Goal: Information Seeking & Learning: Learn about a topic

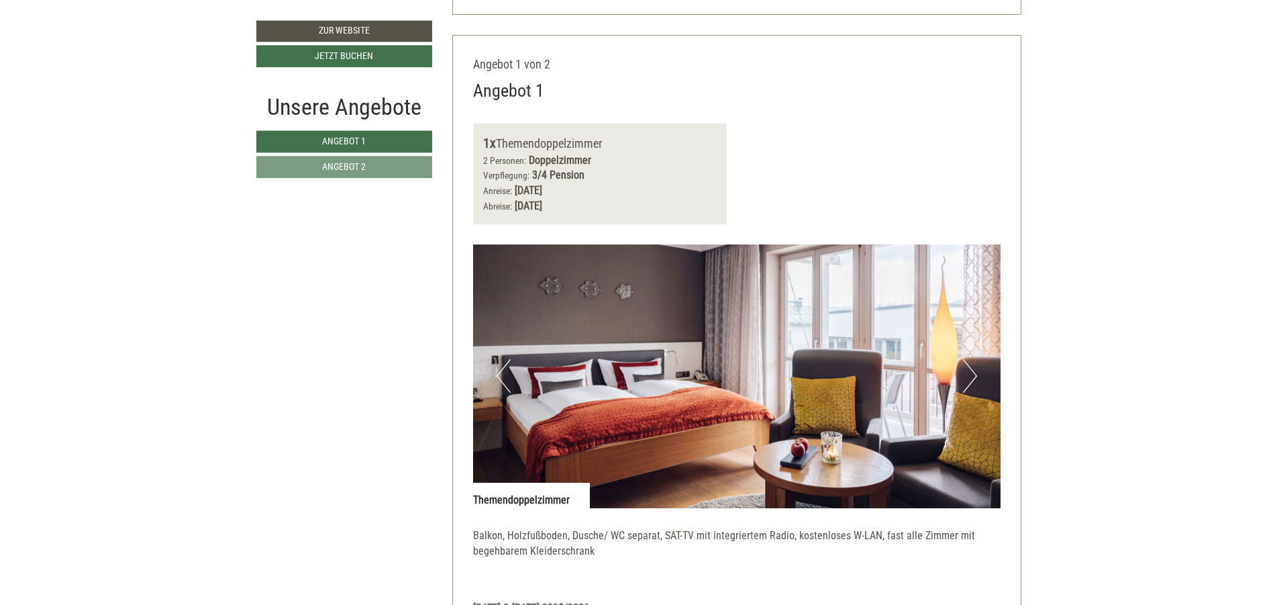
scroll to position [805, 0]
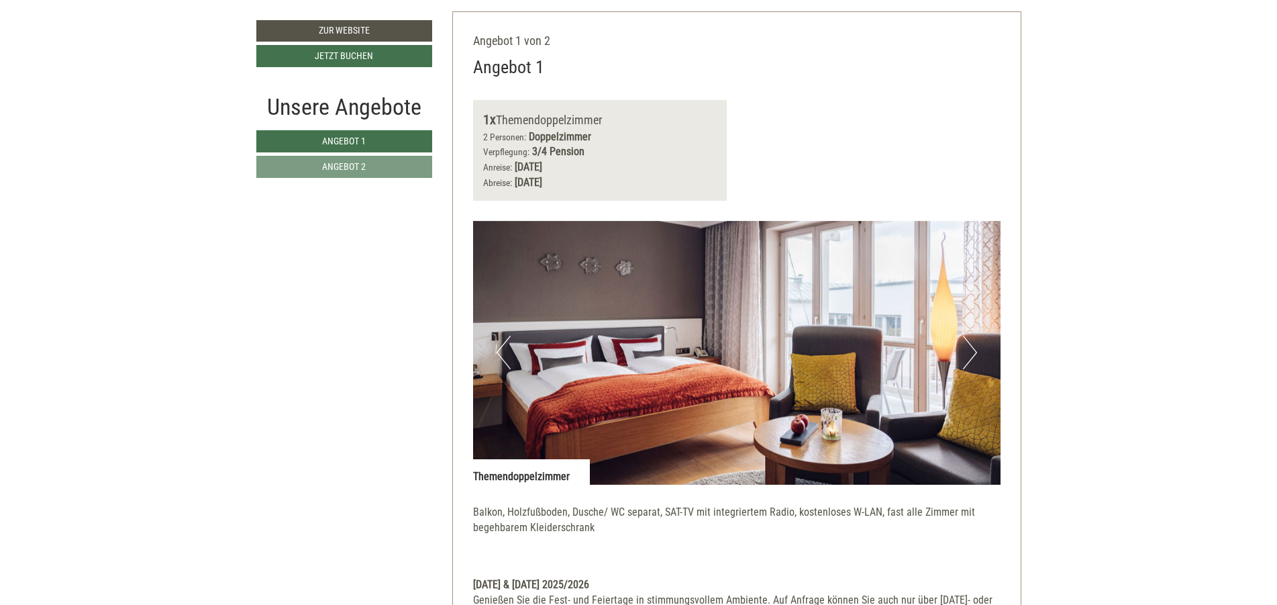
click at [389, 154] on nav "Angebot 1 Angebot 2" at bounding box center [346, 154] width 180 height 48
click at [386, 165] on link "Angebot 2" at bounding box center [344, 167] width 176 height 22
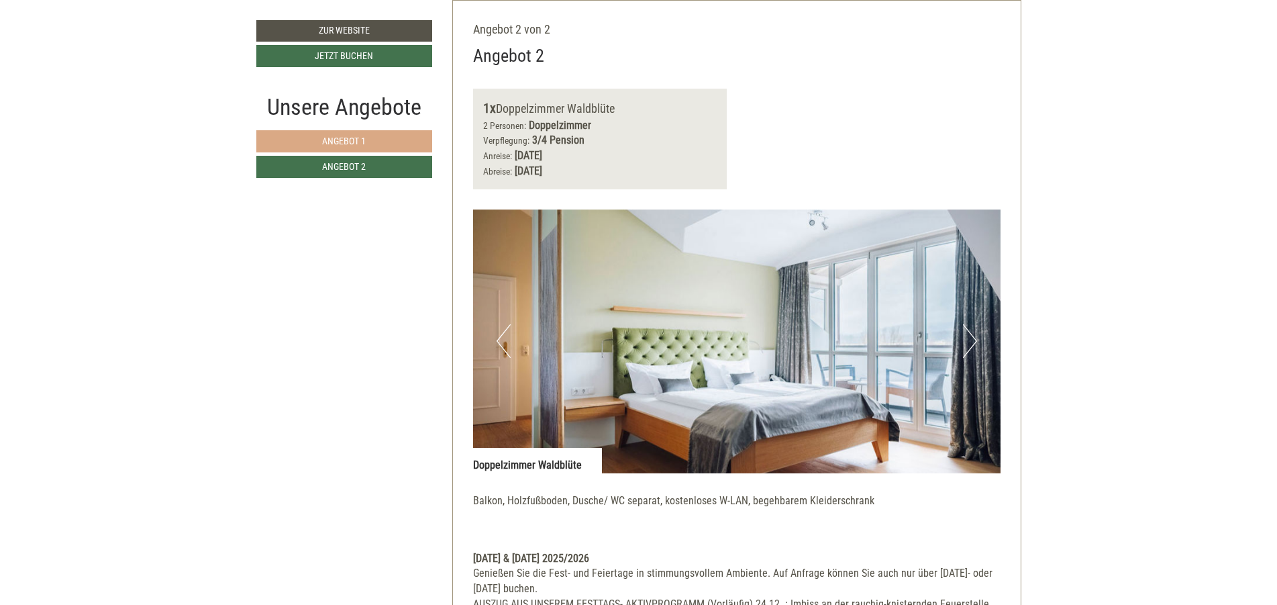
click at [384, 145] on link "Angebot 1" at bounding box center [344, 141] width 176 height 22
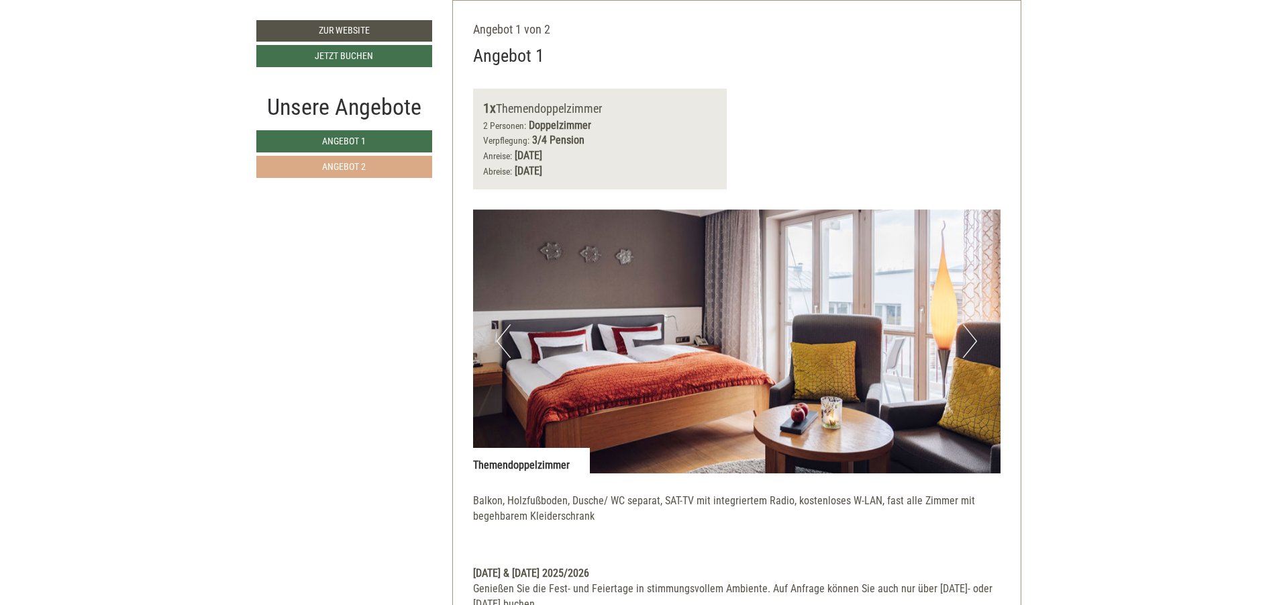
click at [381, 168] on link "Angebot 2" at bounding box center [344, 167] width 176 height 22
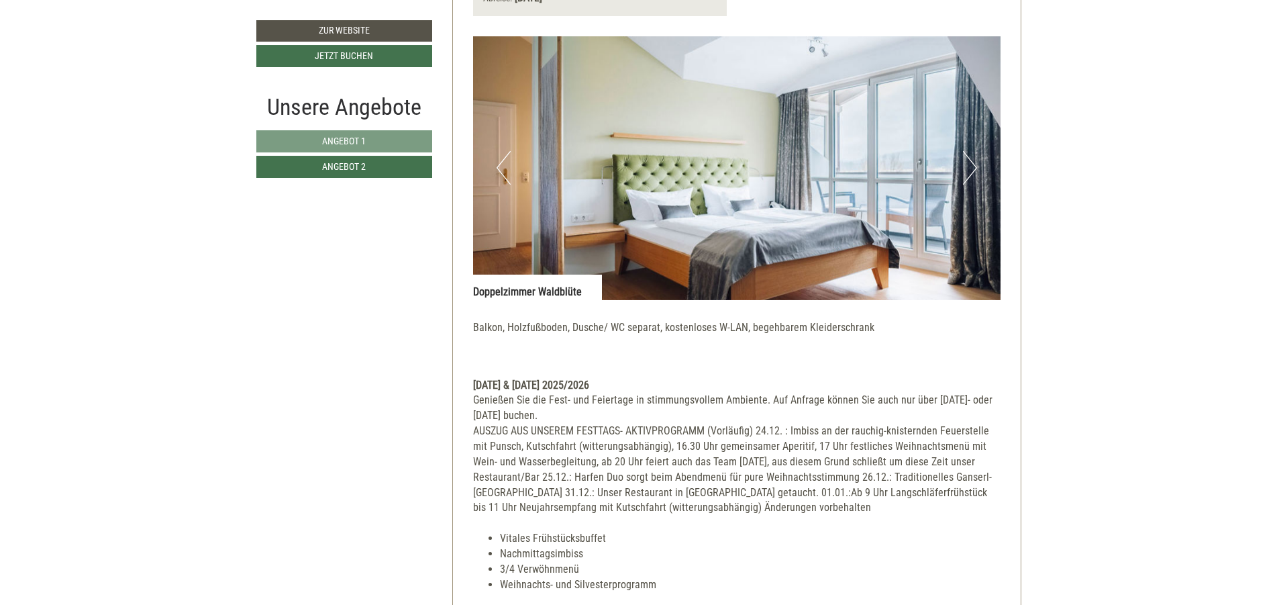
scroll to position [978, 0]
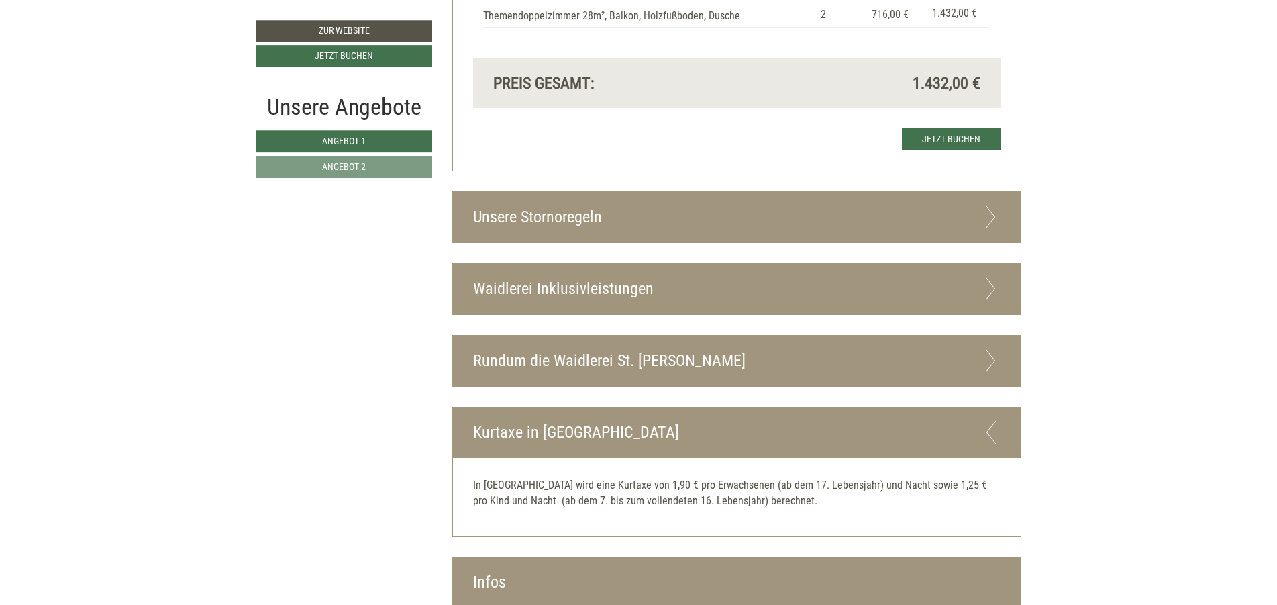
scroll to position [1933, 0]
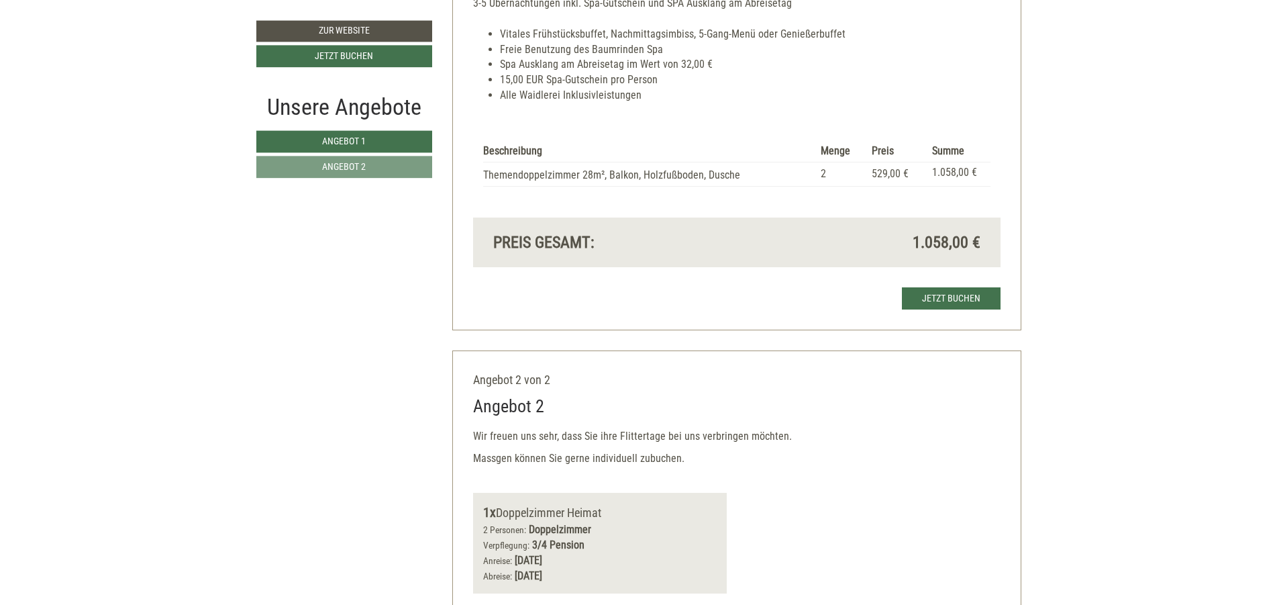
scroll to position [1288, 0]
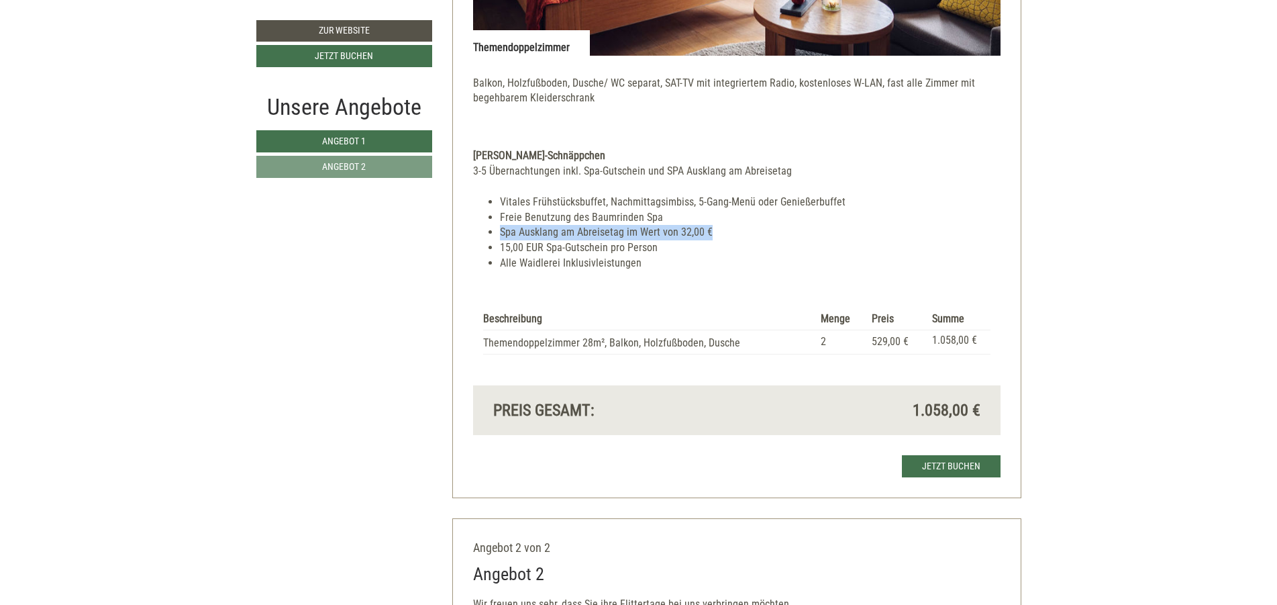
drag, startPoint x: 719, startPoint y: 228, endPoint x: 502, endPoint y: 231, distance: 216.8
click at [502, 231] on li "Spa Ausklang am Abreisetag im Wert von 32,00 €" at bounding box center [750, 232] width 501 height 15
click at [562, 245] on li "15,00 EUR Spa-Gutschein pro Person" at bounding box center [750, 247] width 501 height 15
drag, startPoint x: 721, startPoint y: 235, endPoint x: 540, endPoint y: 229, distance: 180.6
click at [540, 229] on li "Spa Ausklang am Abreisetag im Wert von 32,00 €" at bounding box center [750, 232] width 501 height 15
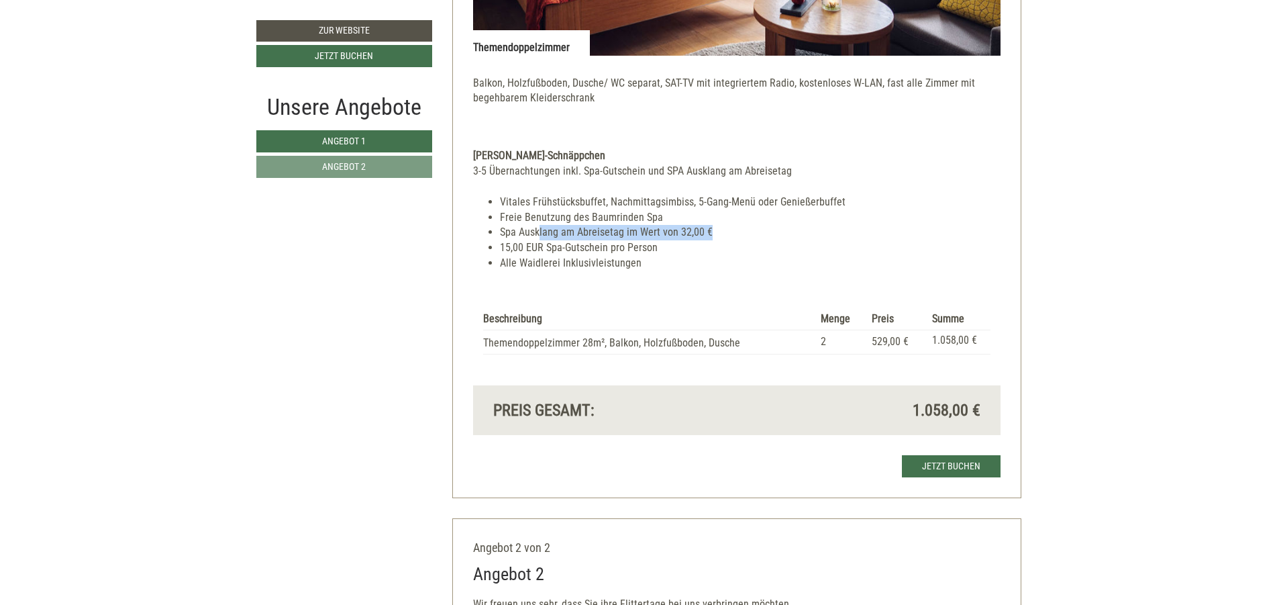
drag, startPoint x: 567, startPoint y: 239, endPoint x: 699, endPoint y: 254, distance: 132.4
click at [568, 239] on li "Spa Ausklang am Abreisetag im Wert von 32,00 €" at bounding box center [750, 232] width 501 height 15
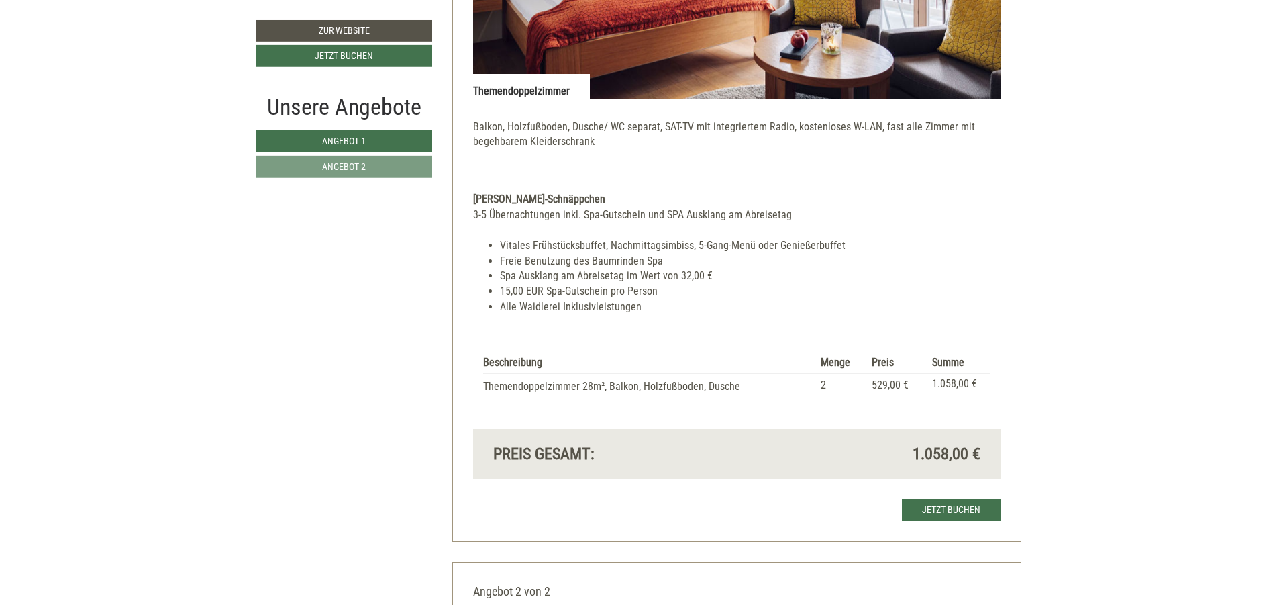
scroll to position [1208, 0]
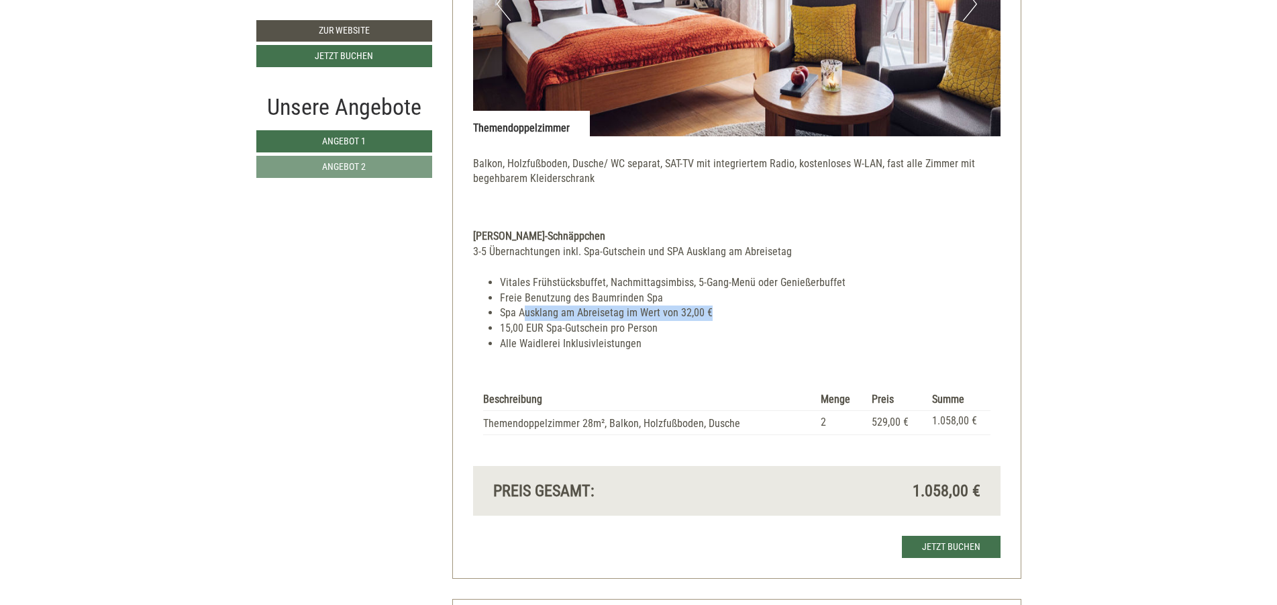
drag, startPoint x: 717, startPoint y: 309, endPoint x: 523, endPoint y: 313, distance: 194.0
click at [523, 313] on li "Spa Ausklang am Abreisetag im Wert von 32,00 €" at bounding box center [750, 312] width 501 height 15
click at [674, 388] on div "Beschreibung Menge Preis Summe Themendoppelzimmer 28m², Balkon, Holzfußboden, D…" at bounding box center [736, 411] width 527 height 107
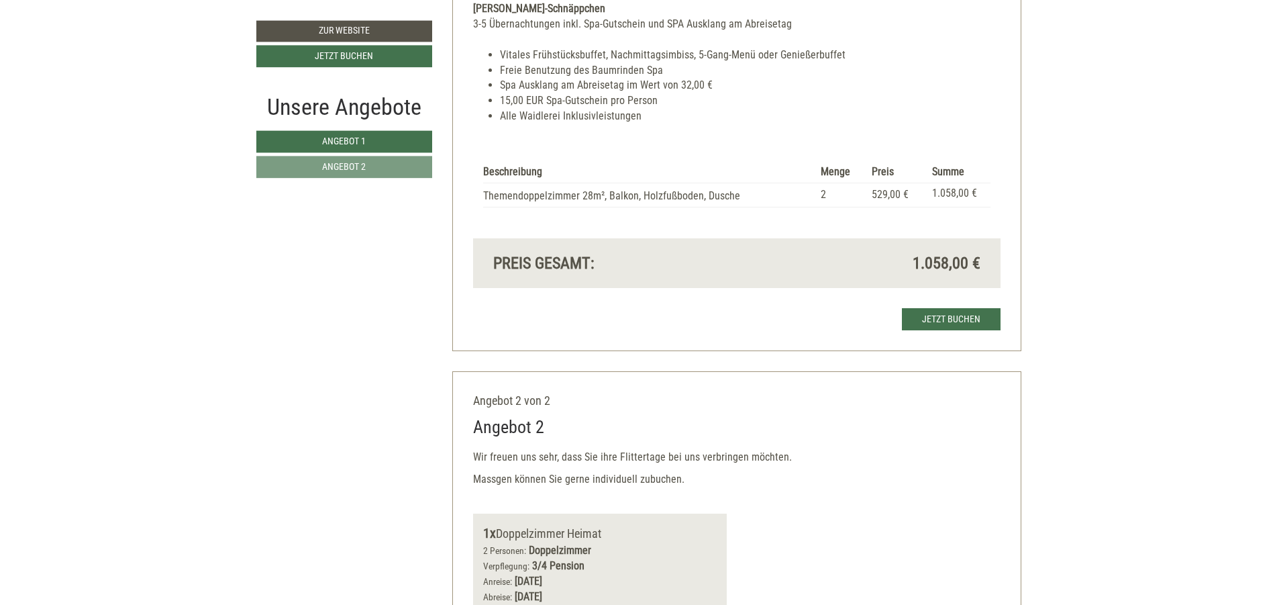
scroll to position [1369, 0]
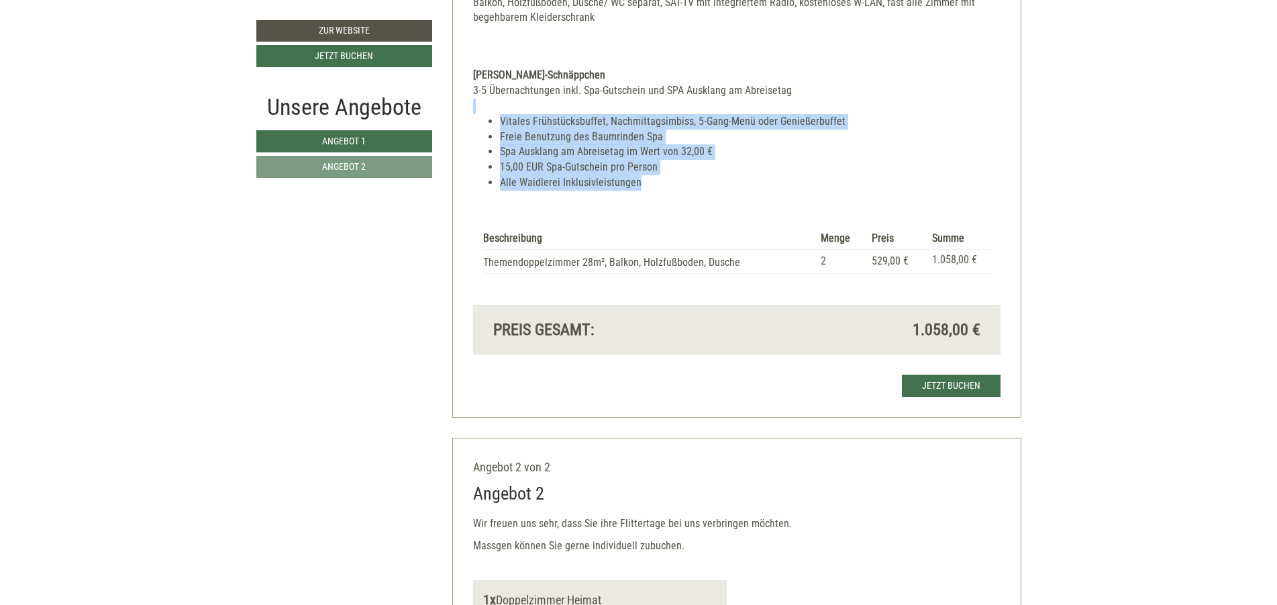
drag, startPoint x: 637, startPoint y: 192, endPoint x: 487, endPoint y: 109, distance: 171.5
click at [487, 109] on div "Vitales Frühstücksbuffet, Nachmittagsimbiss, 5-Gang-Menü oder Genießerbuffet Fr…" at bounding box center [736, 145] width 527 height 92
click at [629, 183] on li "Alle Waidlerei Inklusivleistungen" at bounding box center [750, 182] width 501 height 15
drag, startPoint x: 685, startPoint y: 179, endPoint x: 745, endPoint y: 224, distance: 75.3
click at [512, 106] on div "Vitales Frühstücksbuffet, Nachmittagsimbiss, 5-Gang-Menü oder Genießerbuffet Fr…" at bounding box center [736, 145] width 527 height 92
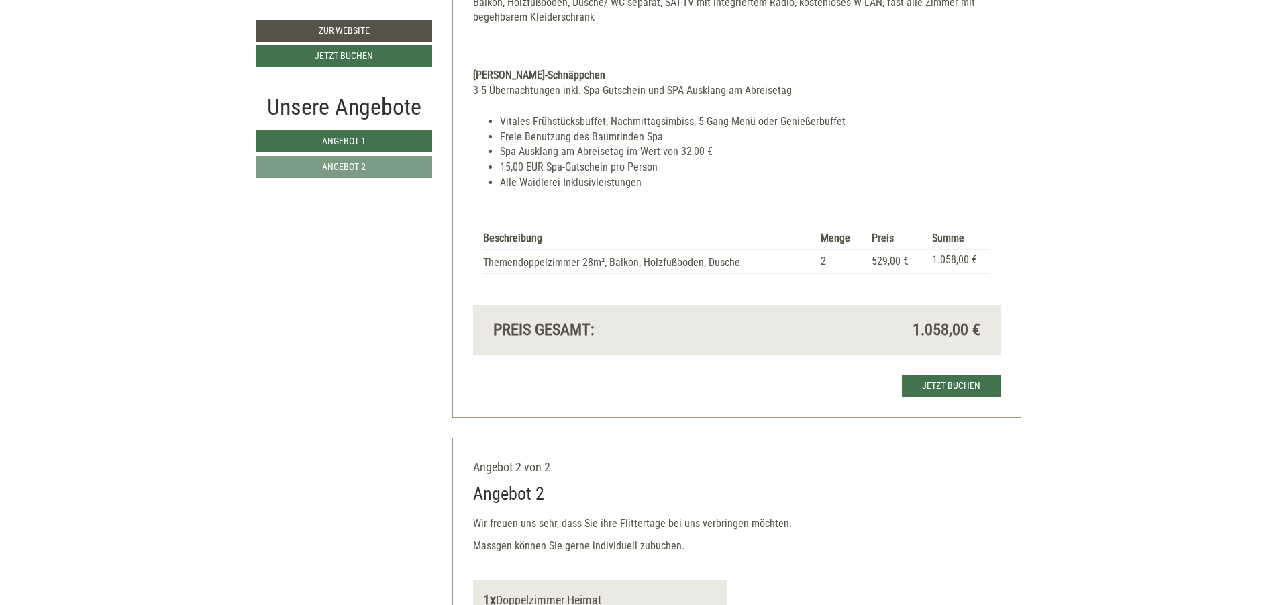
click at [741, 223] on div "Beschreibung Menge Preis Summe Themendoppelzimmer 28m², Balkon, Holzfußboden, D…" at bounding box center [736, 250] width 527 height 107
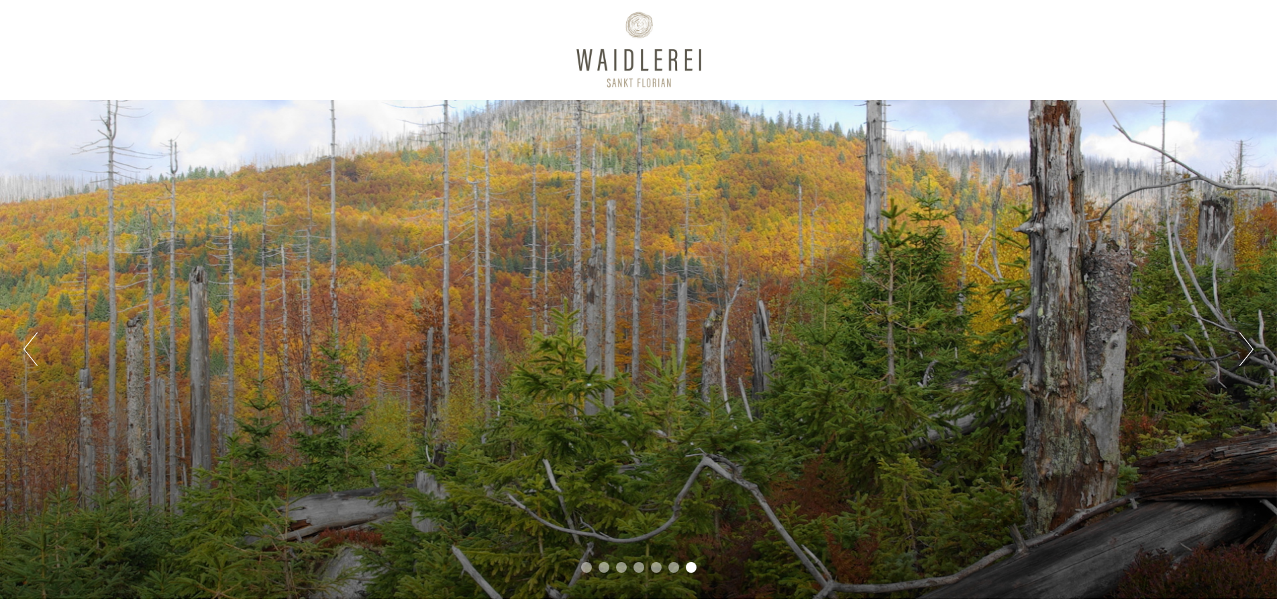
scroll to position [0, 0]
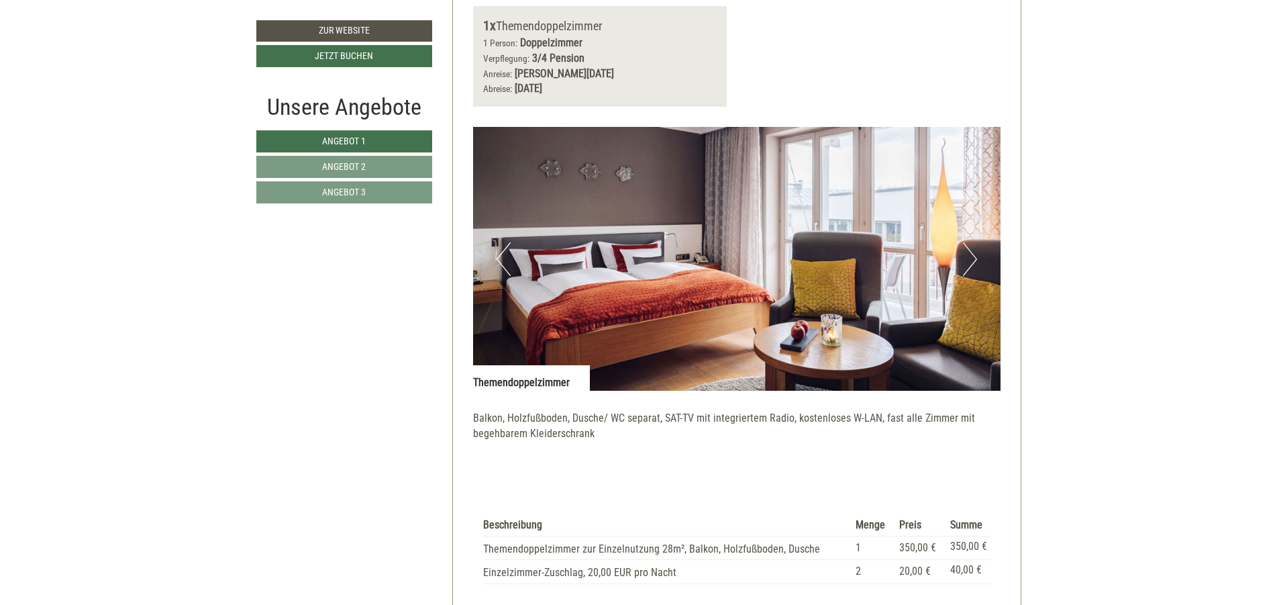
scroll to position [2657, 0]
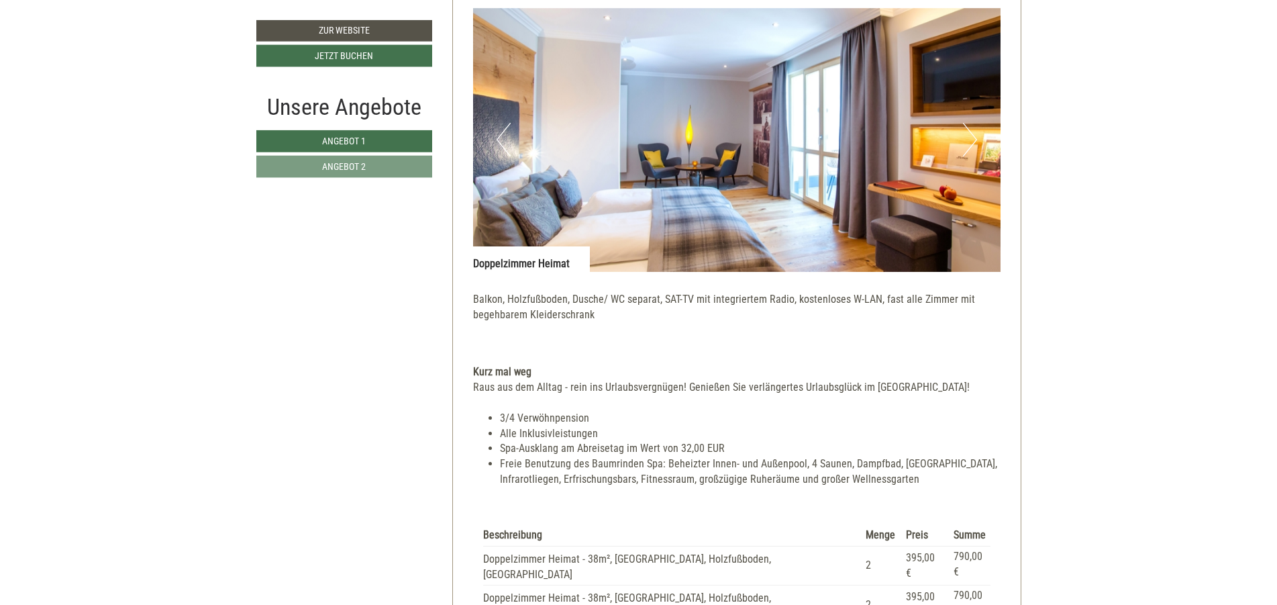
scroll to position [2577, 0]
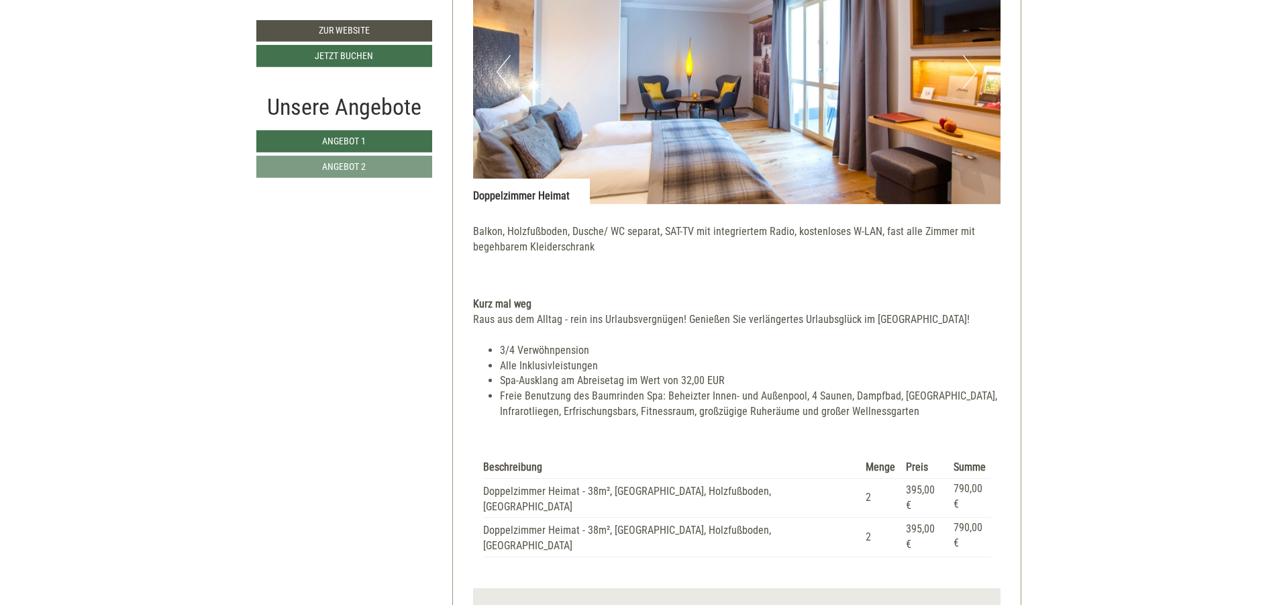
scroll to position [2416, 0]
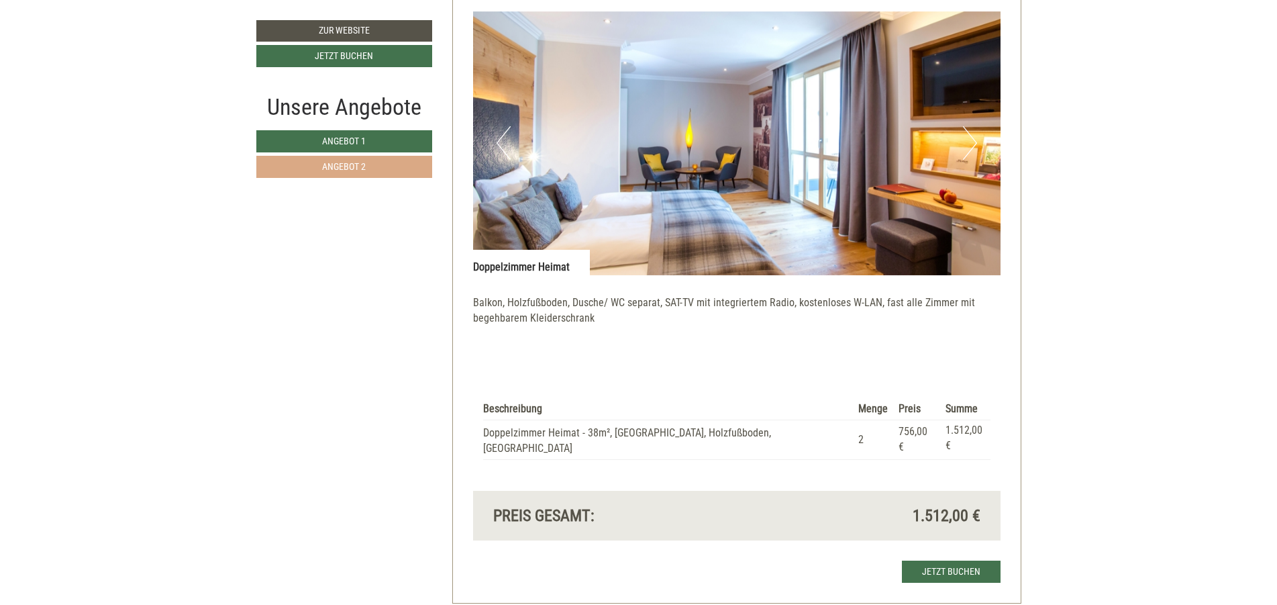
click at [319, 163] on link "Angebot 2" at bounding box center [344, 167] width 176 height 22
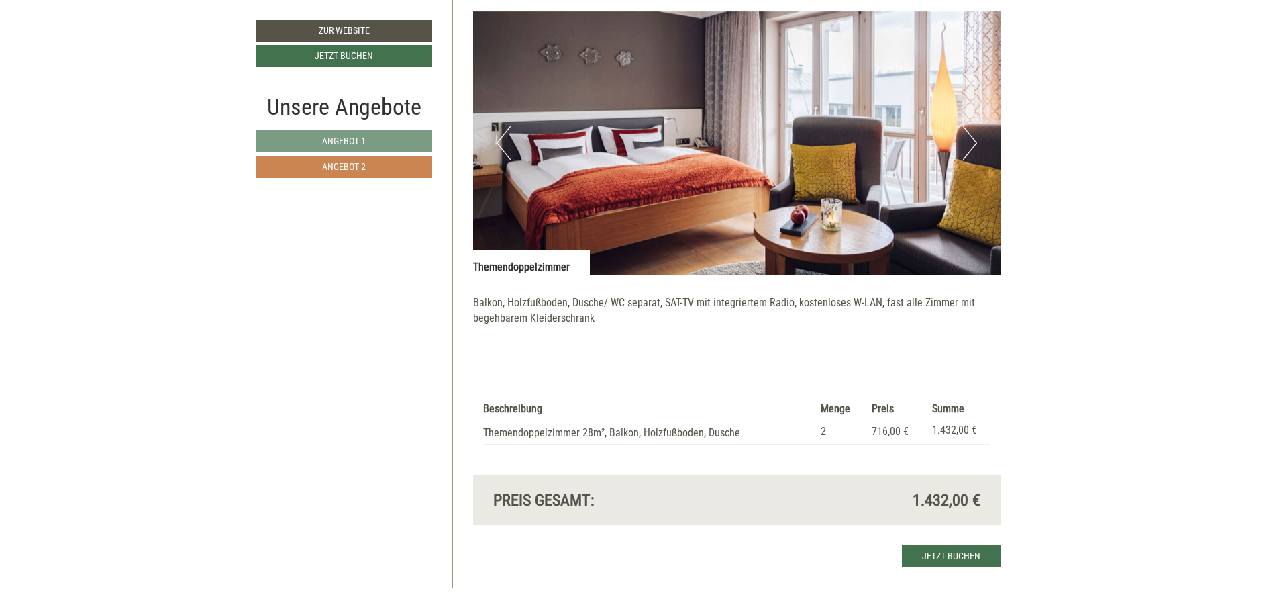
scroll to position [817, 0]
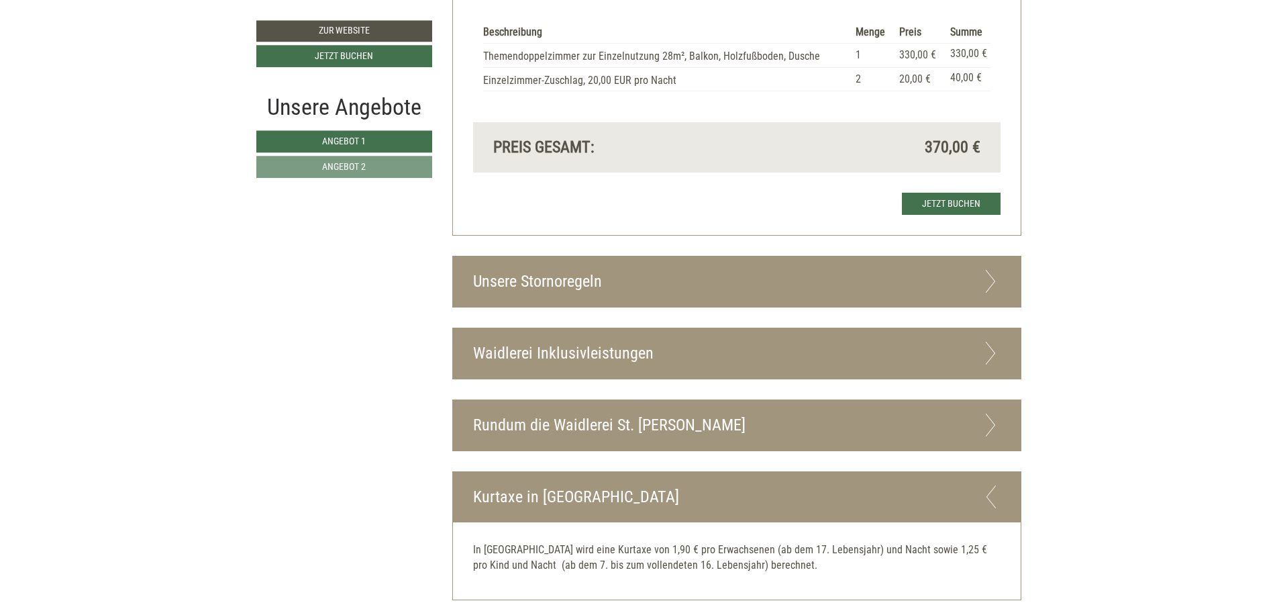
scroll to position [2094, 0]
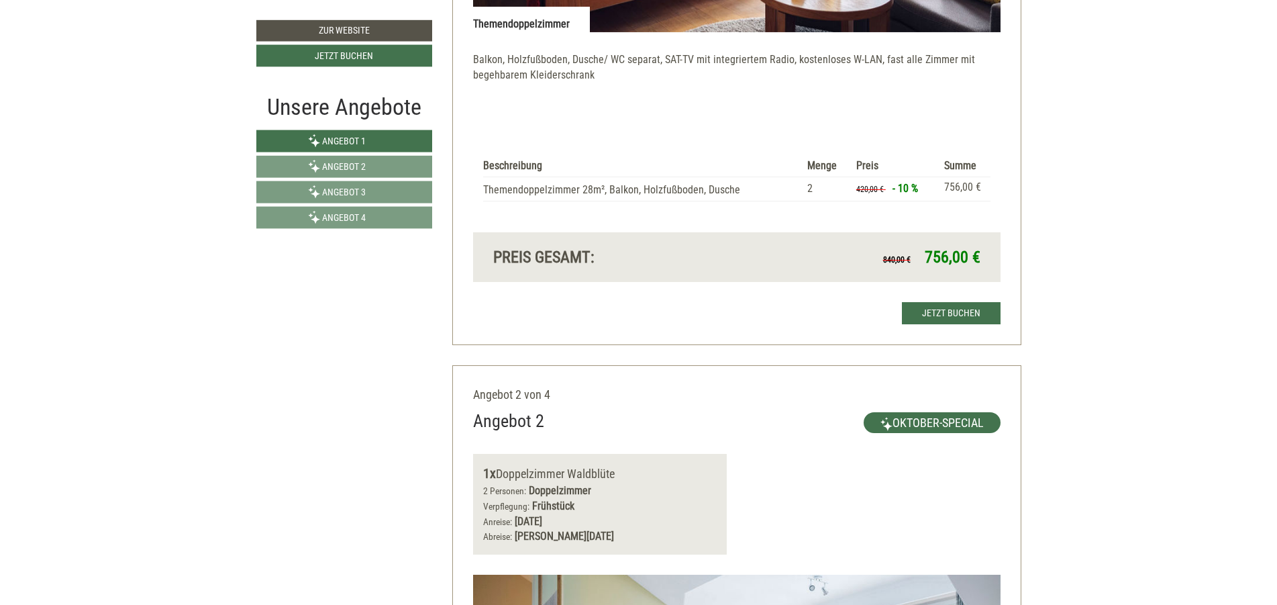
scroll to position [1288, 0]
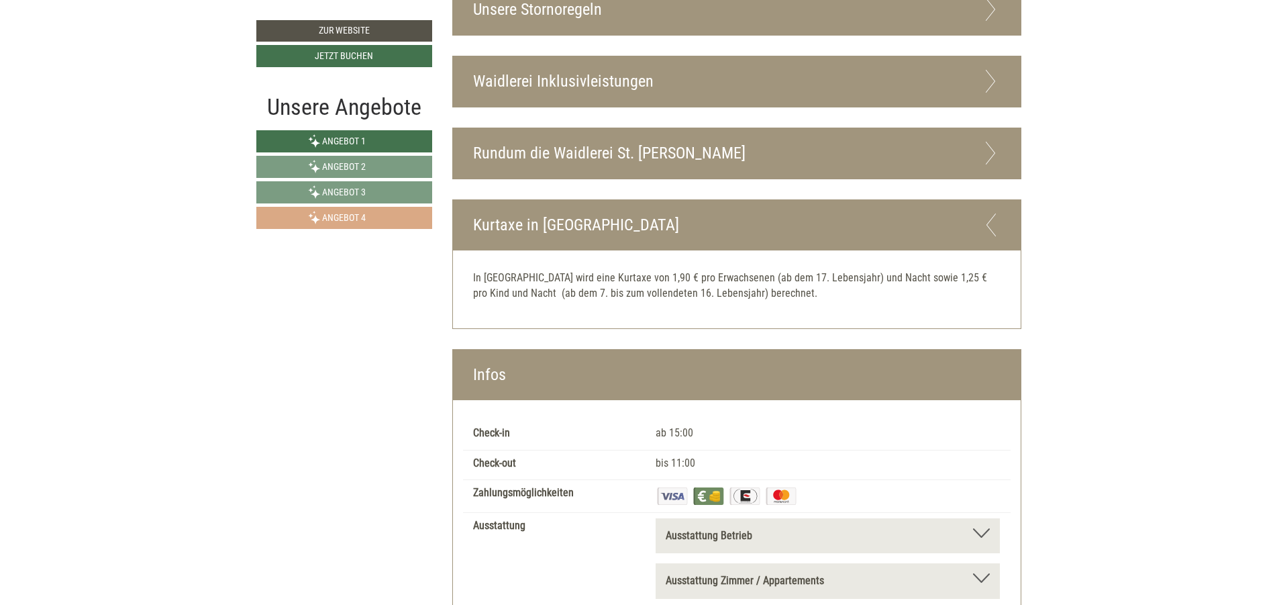
click at [364, 214] on span "Angebot 4" at bounding box center [344, 217] width 44 height 11
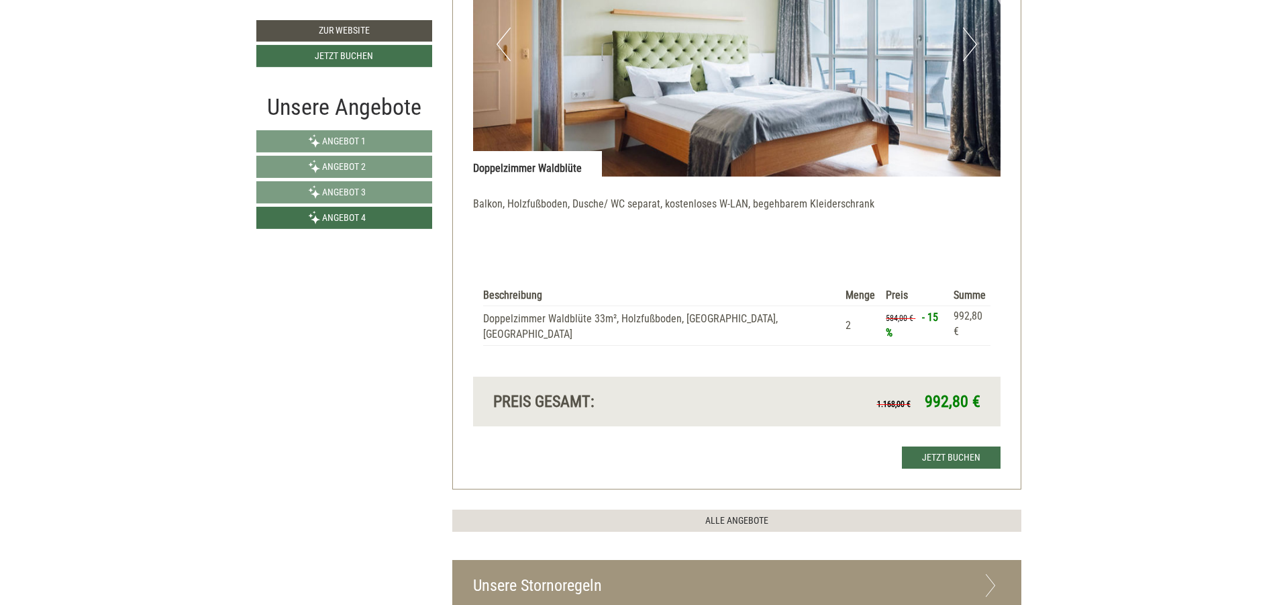
scroll to position [897, 0]
